Goal: Task Accomplishment & Management: Check status

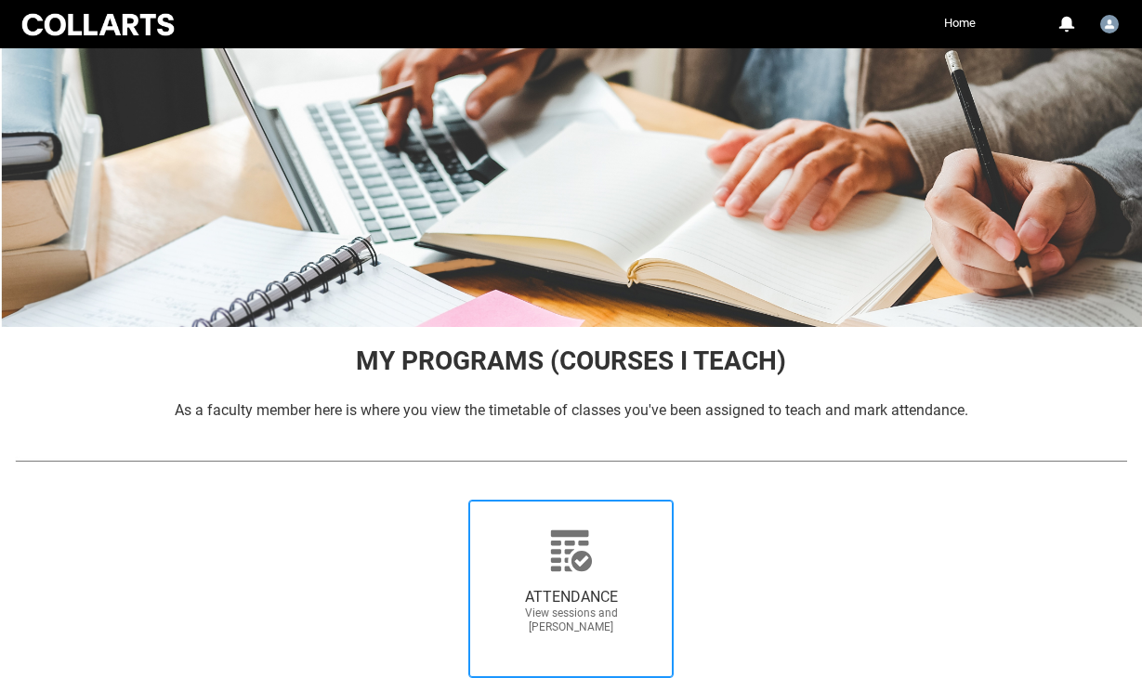
click at [543, 555] on div at bounding box center [571, 551] width 178 height 45
click at [443, 500] on input "ATTENDANCE View sessions and [PERSON_NAME]" at bounding box center [442, 499] width 1 height 1
radio input "true"
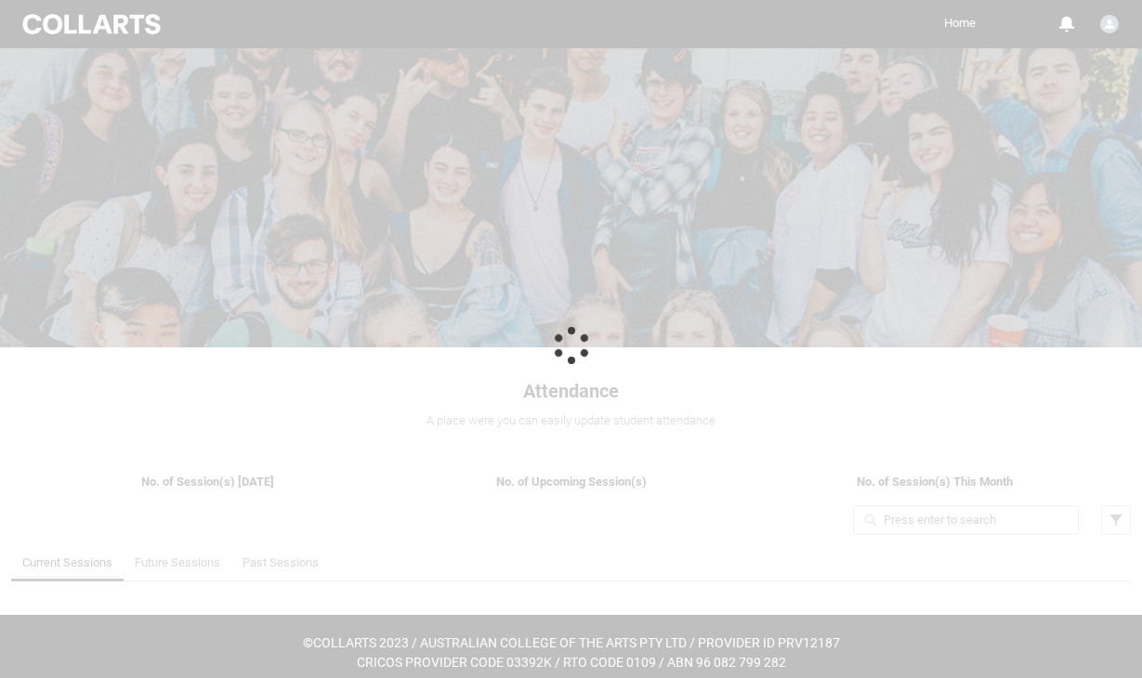
scroll to position [12, 0]
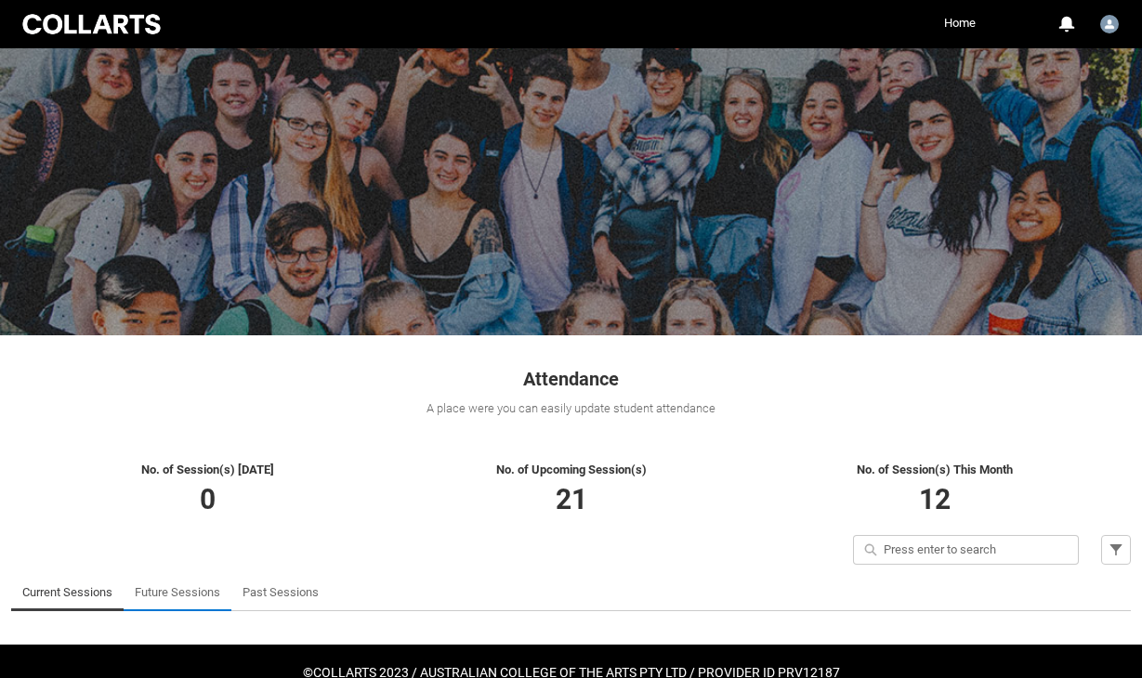
click at [194, 593] on link "Future Sessions" at bounding box center [177, 592] width 85 height 37
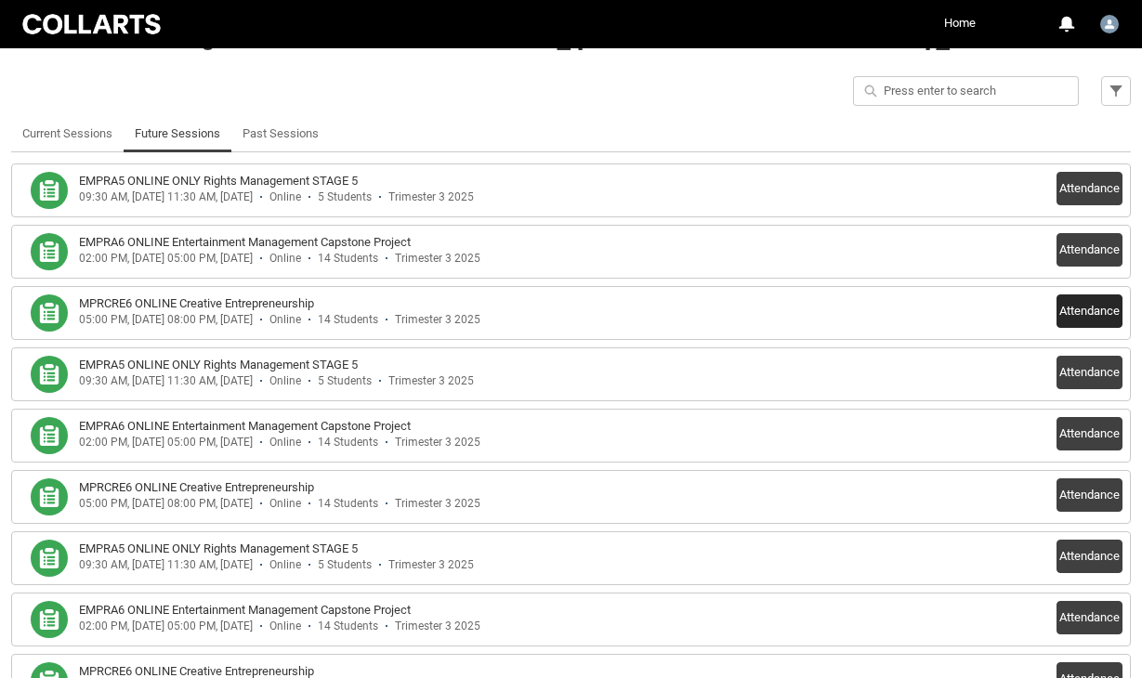
scroll to position [473, 0]
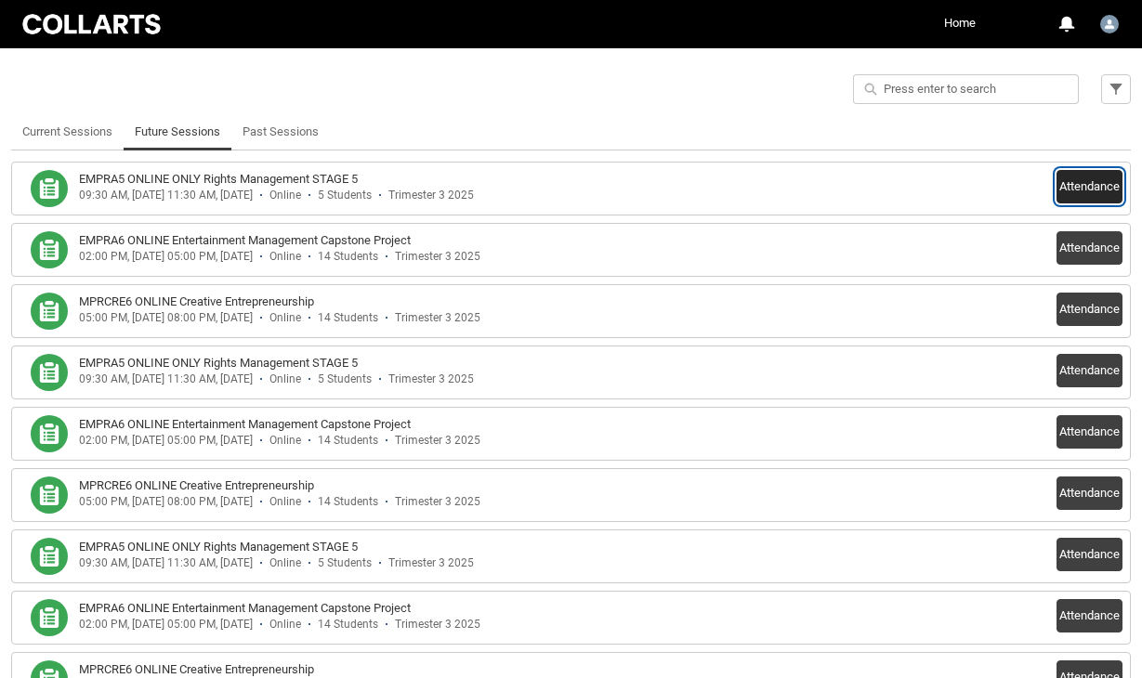
click at [1072, 190] on button "Attendance" at bounding box center [1089, 186] width 66 height 33
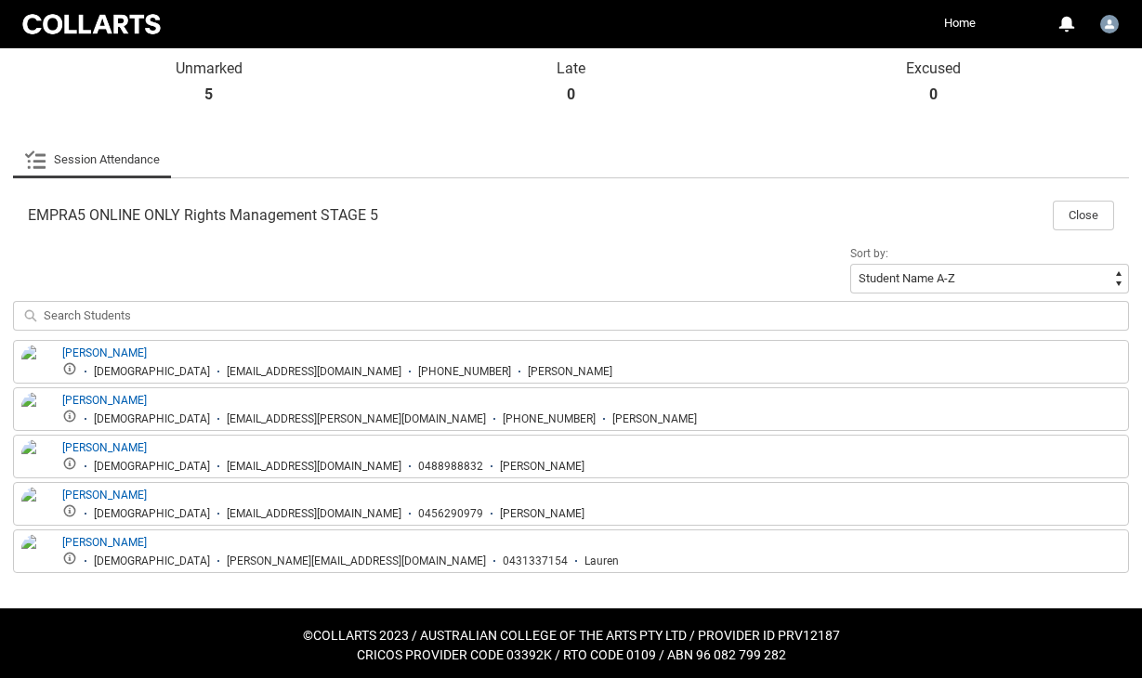
scroll to position [468, 0]
